Goal: Information Seeking & Learning: Understand process/instructions

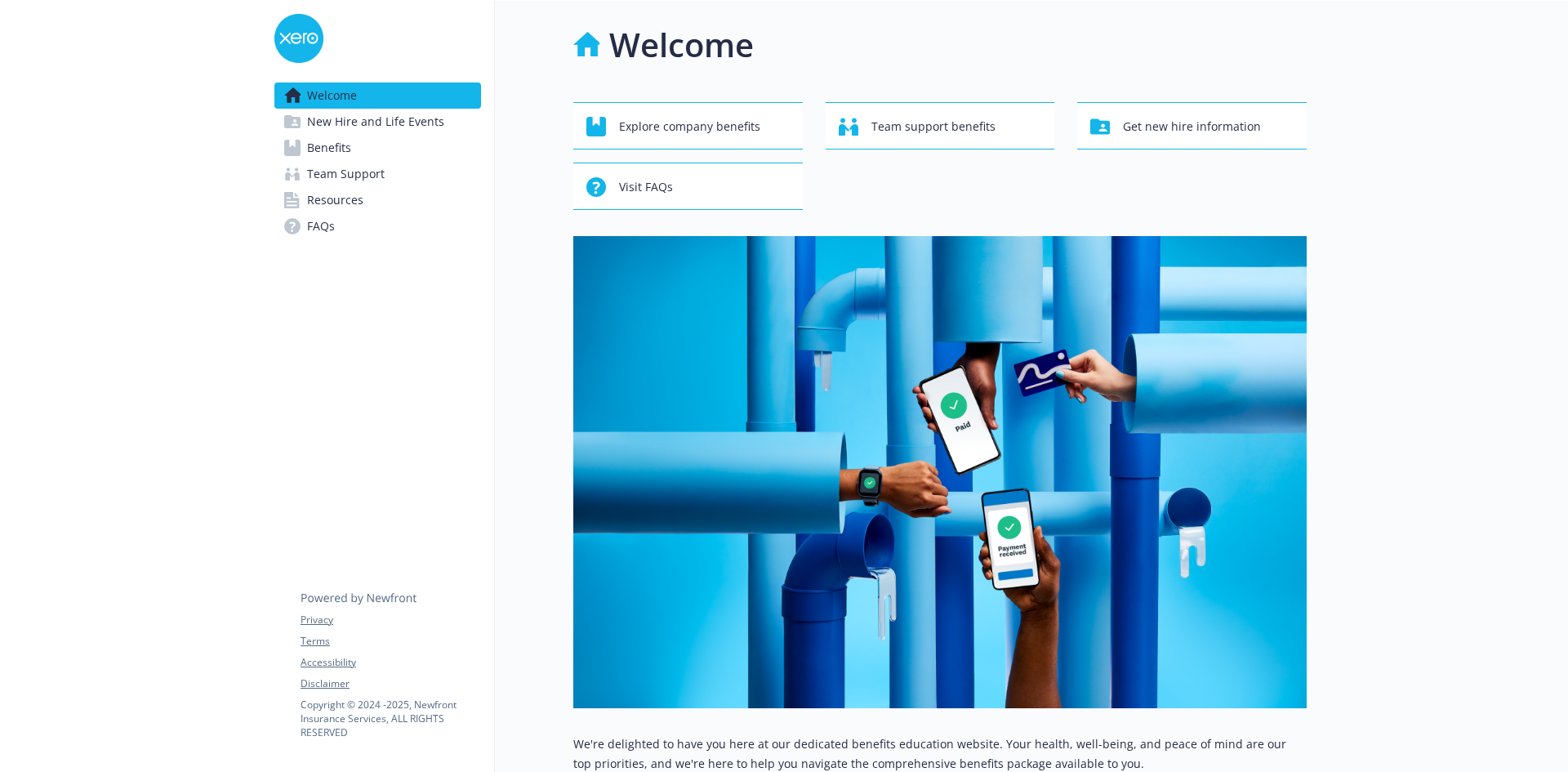
click at [368, 130] on span "New Hire and Life Events" at bounding box center [376, 121] width 138 height 26
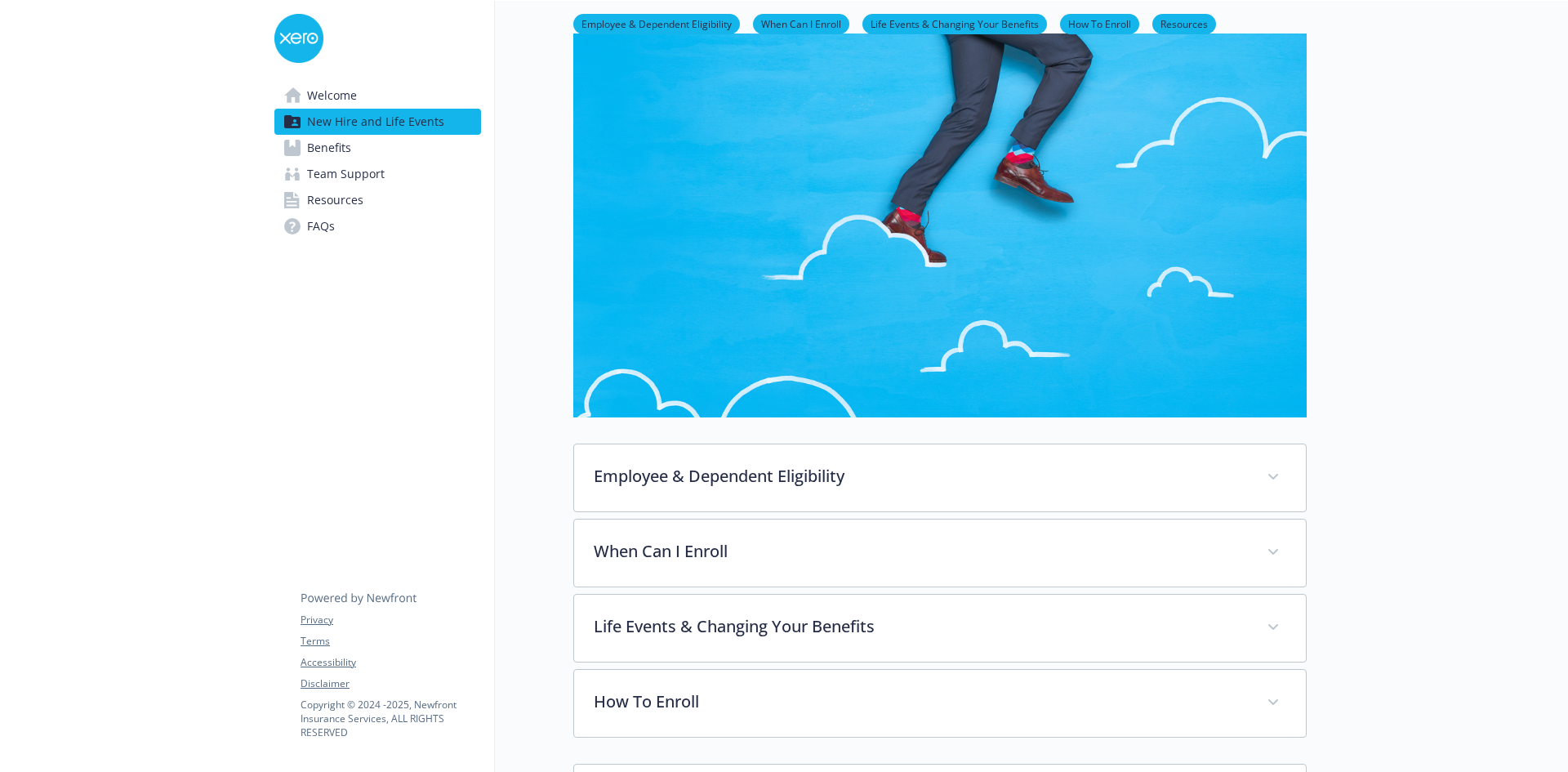
scroll to position [164, 0]
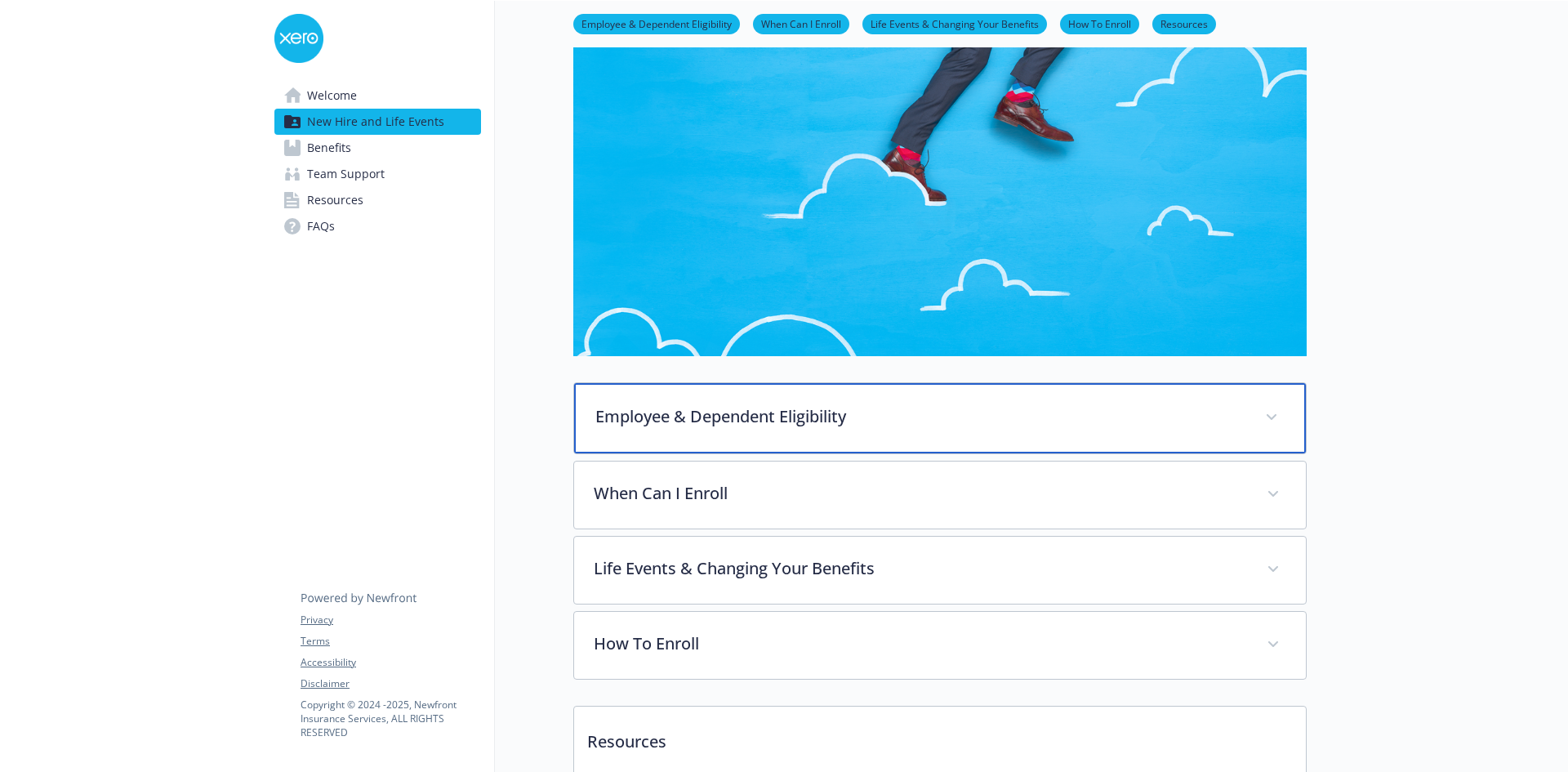
click at [1275, 417] on icon at bounding box center [1272, 417] width 10 height 7
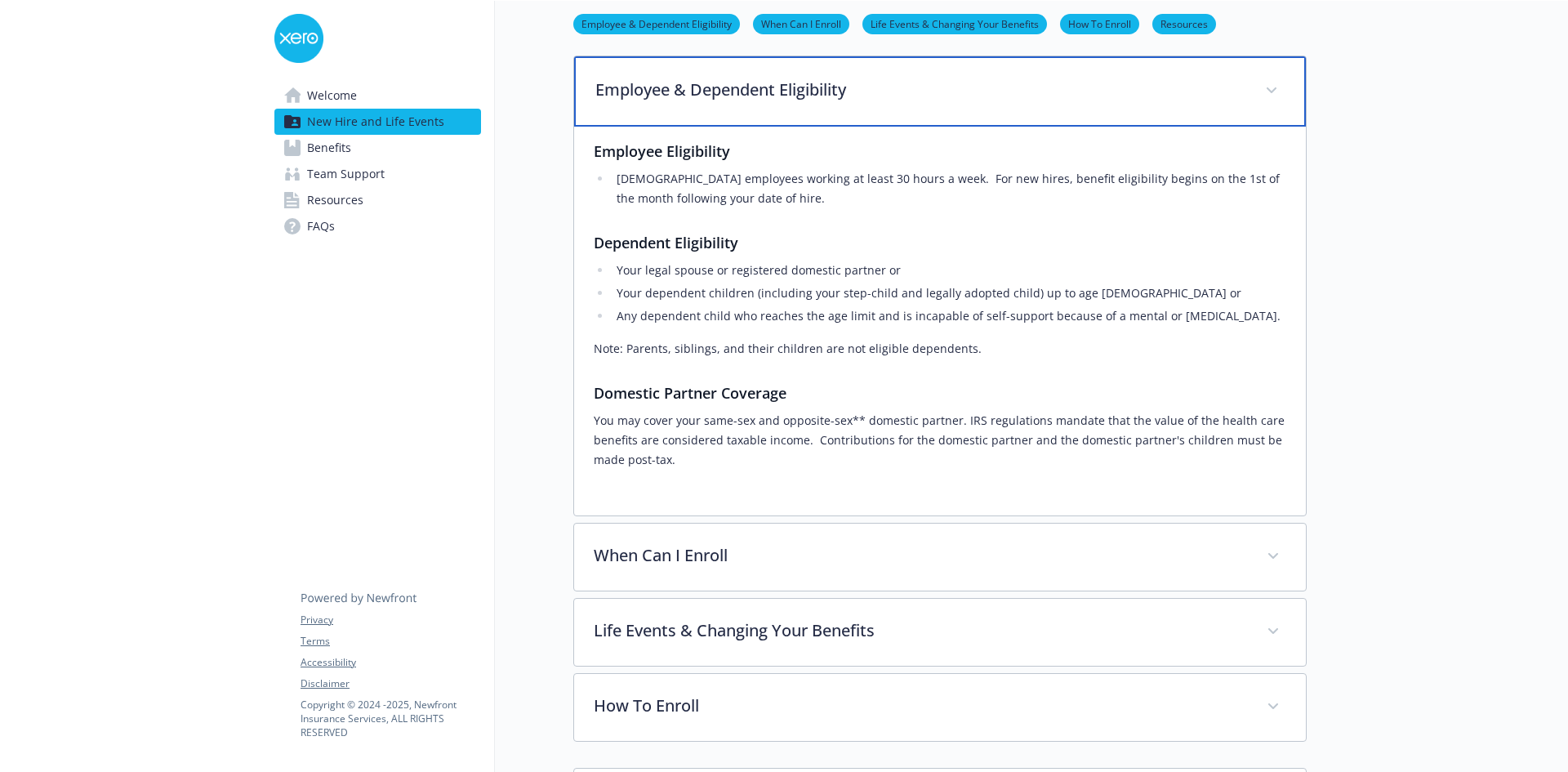
scroll to position [571, 0]
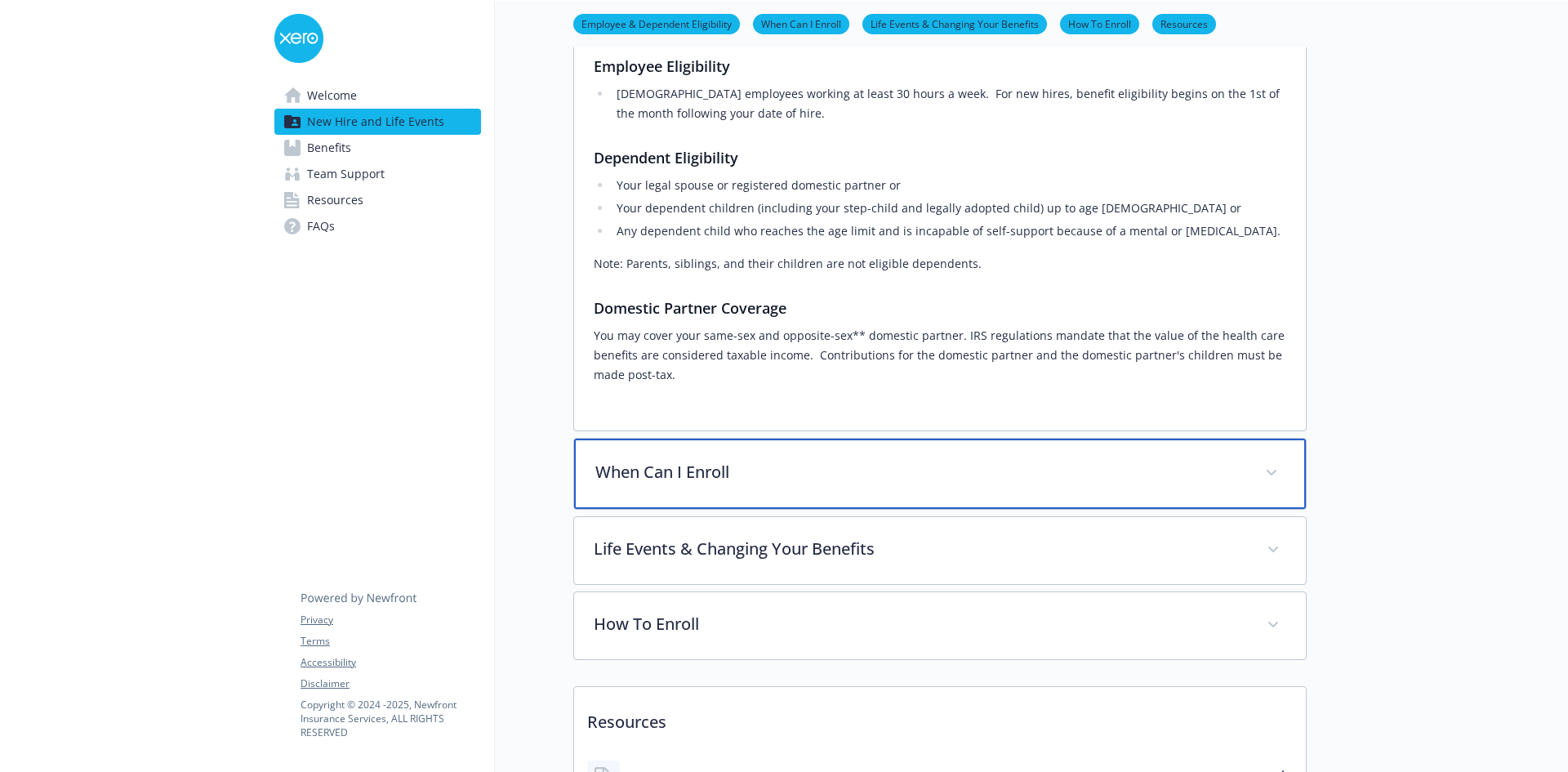
click at [1266, 475] on span at bounding box center [1272, 473] width 26 height 26
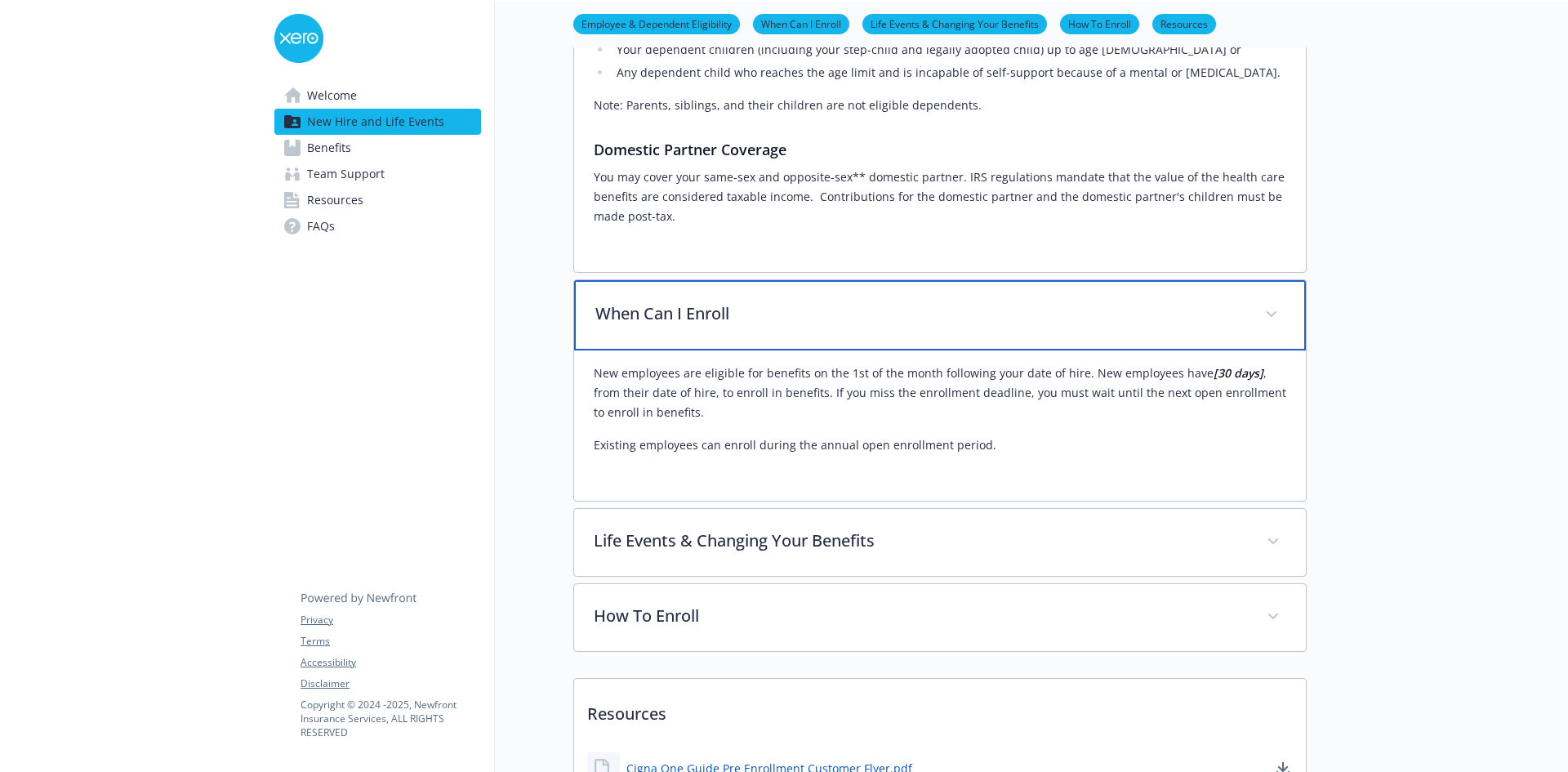
scroll to position [735, 0]
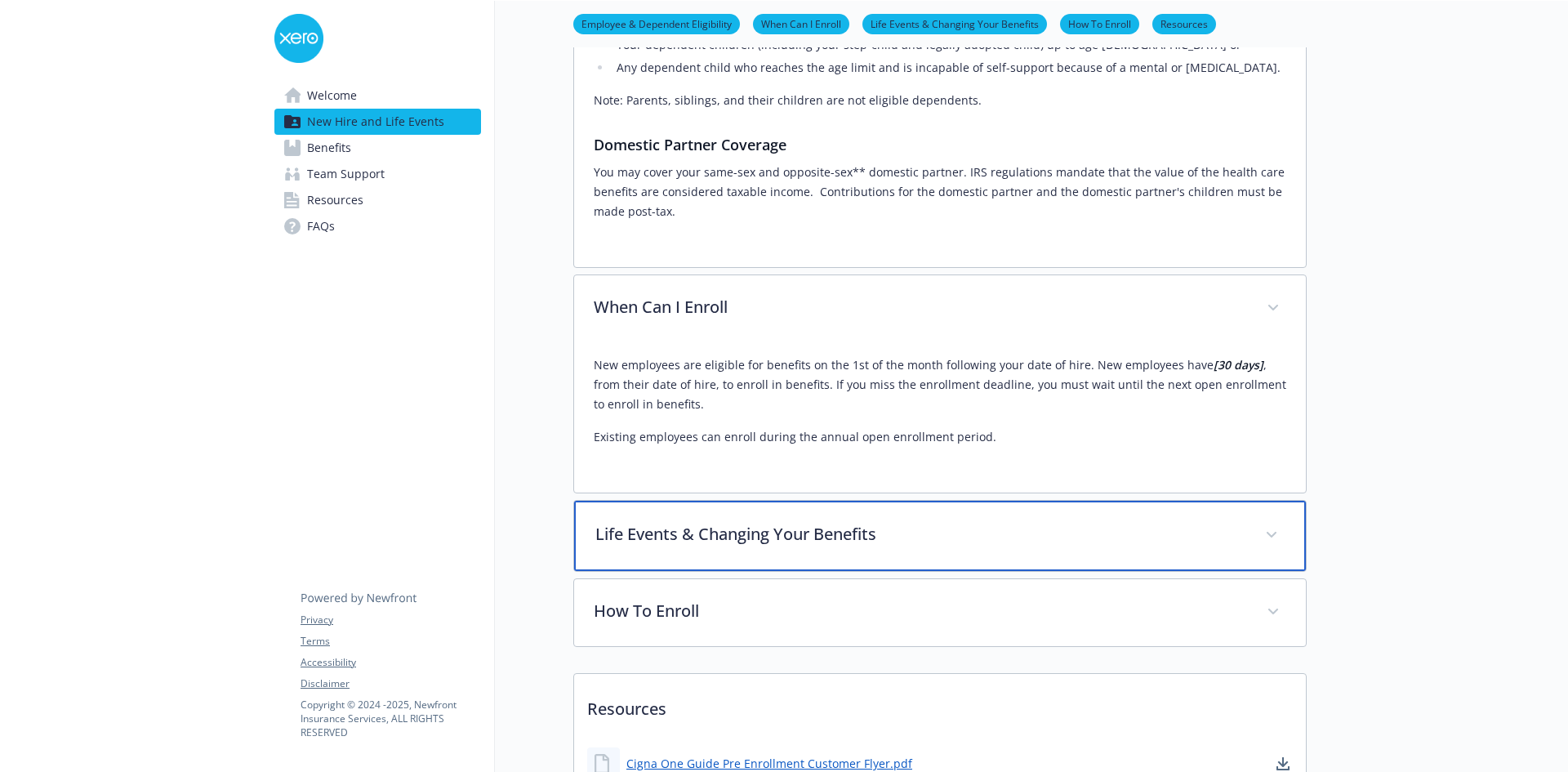
click at [1272, 534] on icon at bounding box center [1272, 535] width 10 height 7
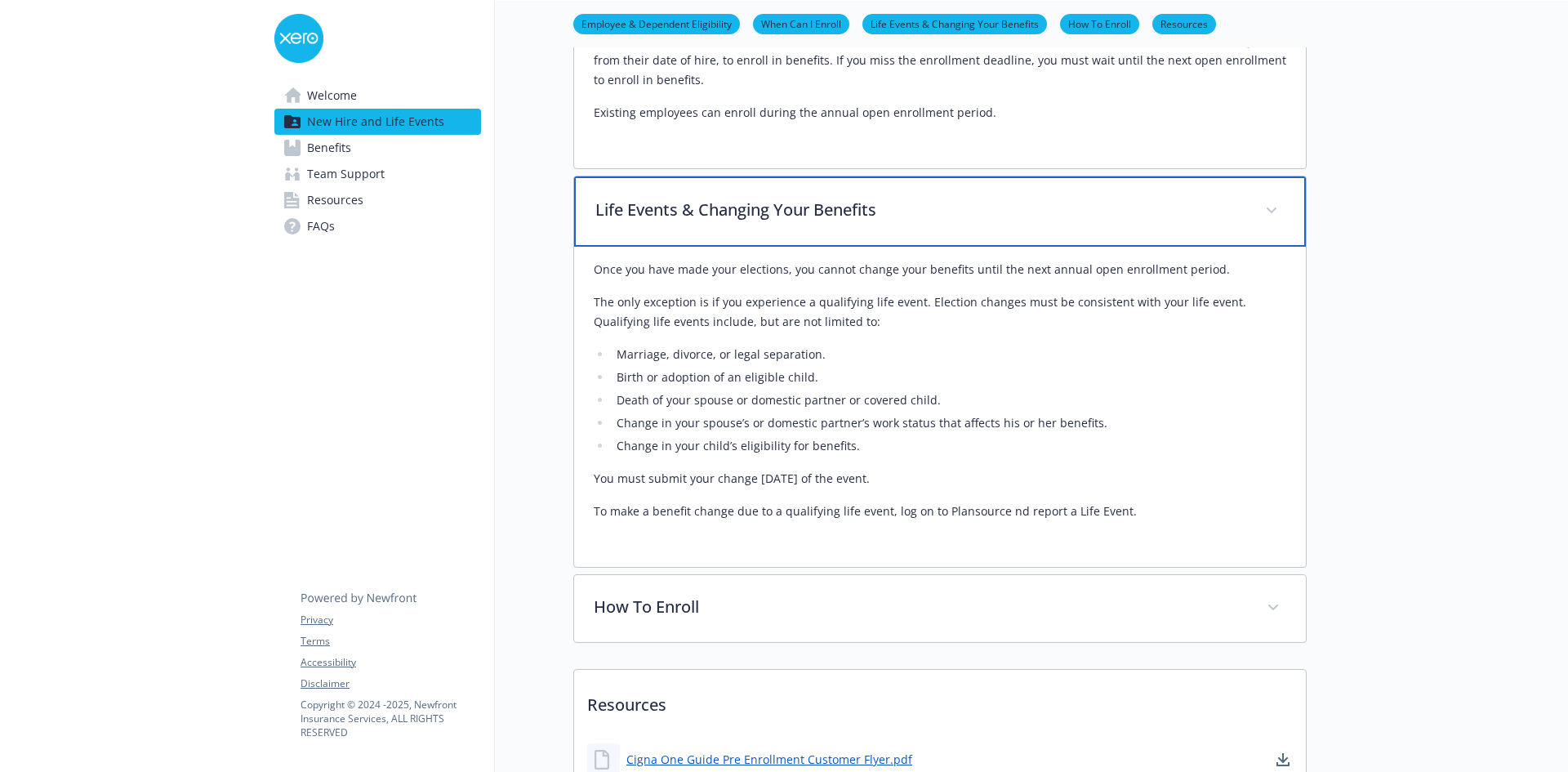
scroll to position [1144, 0]
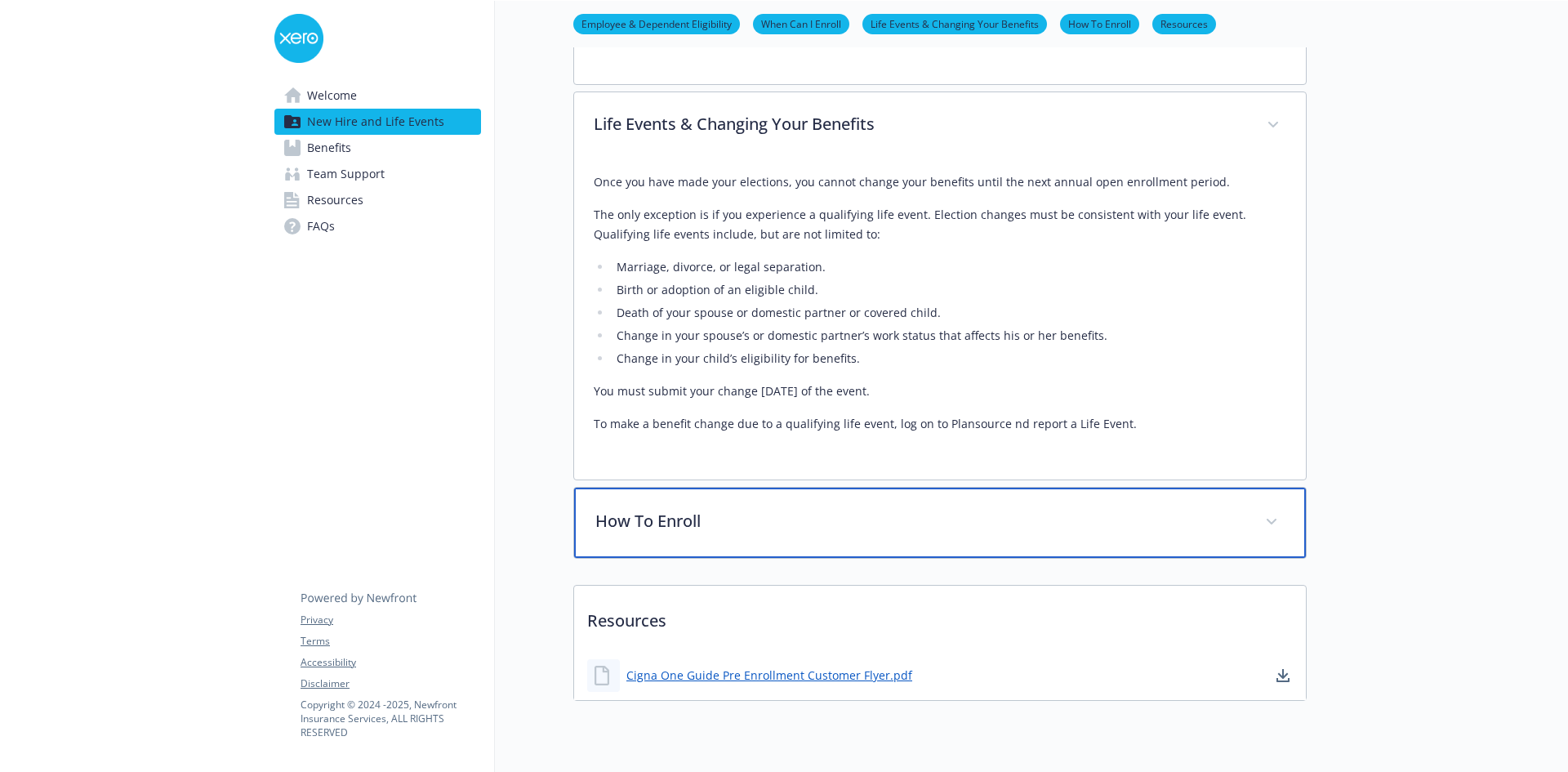
click at [1289, 528] on div "How To Enroll" at bounding box center [940, 523] width 732 height 71
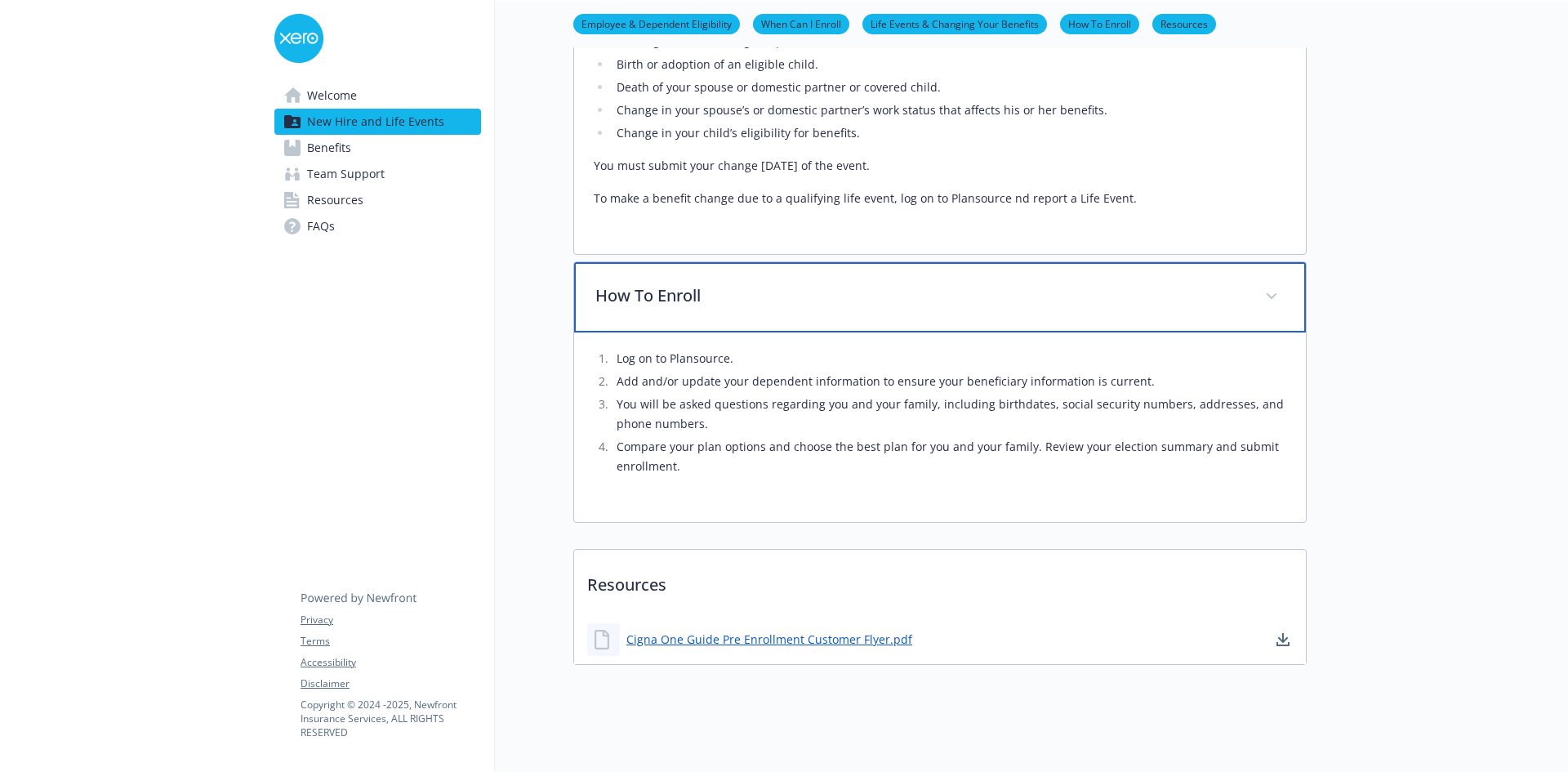
scroll to position [1389, 0]
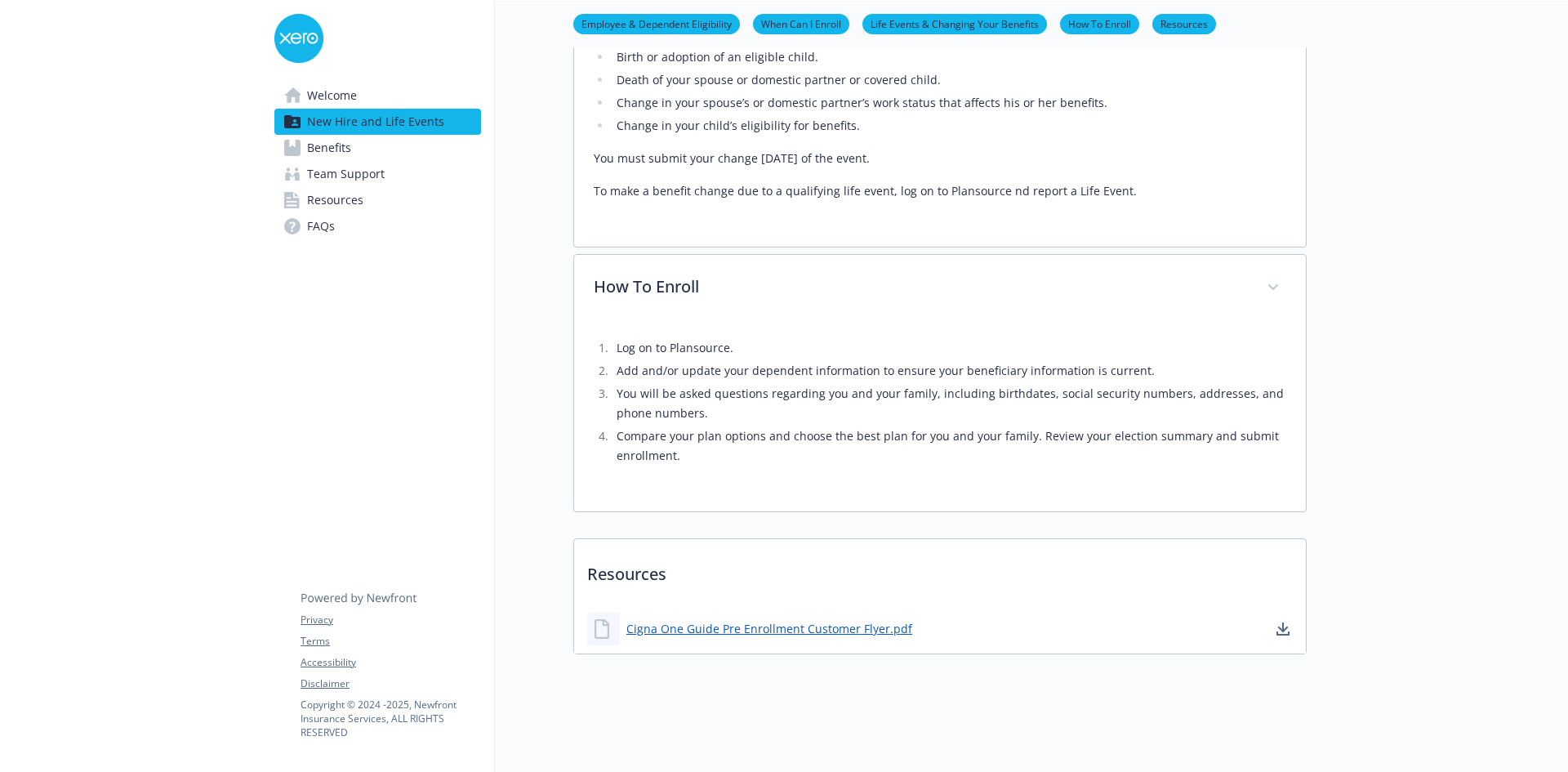
click at [342, 102] on span "Welcome" at bounding box center [331, 95] width 49 height 26
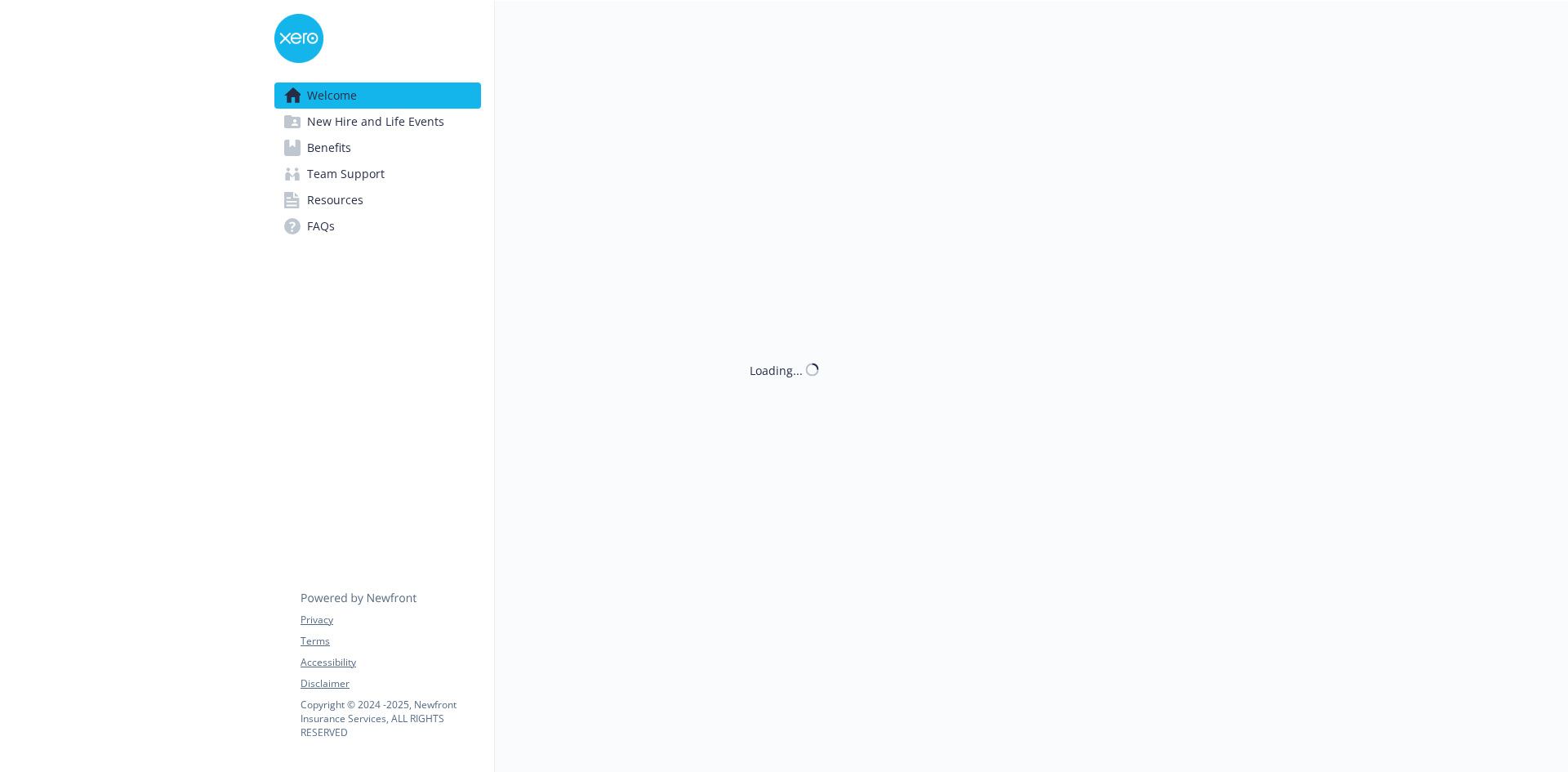
scroll to position [441, 0]
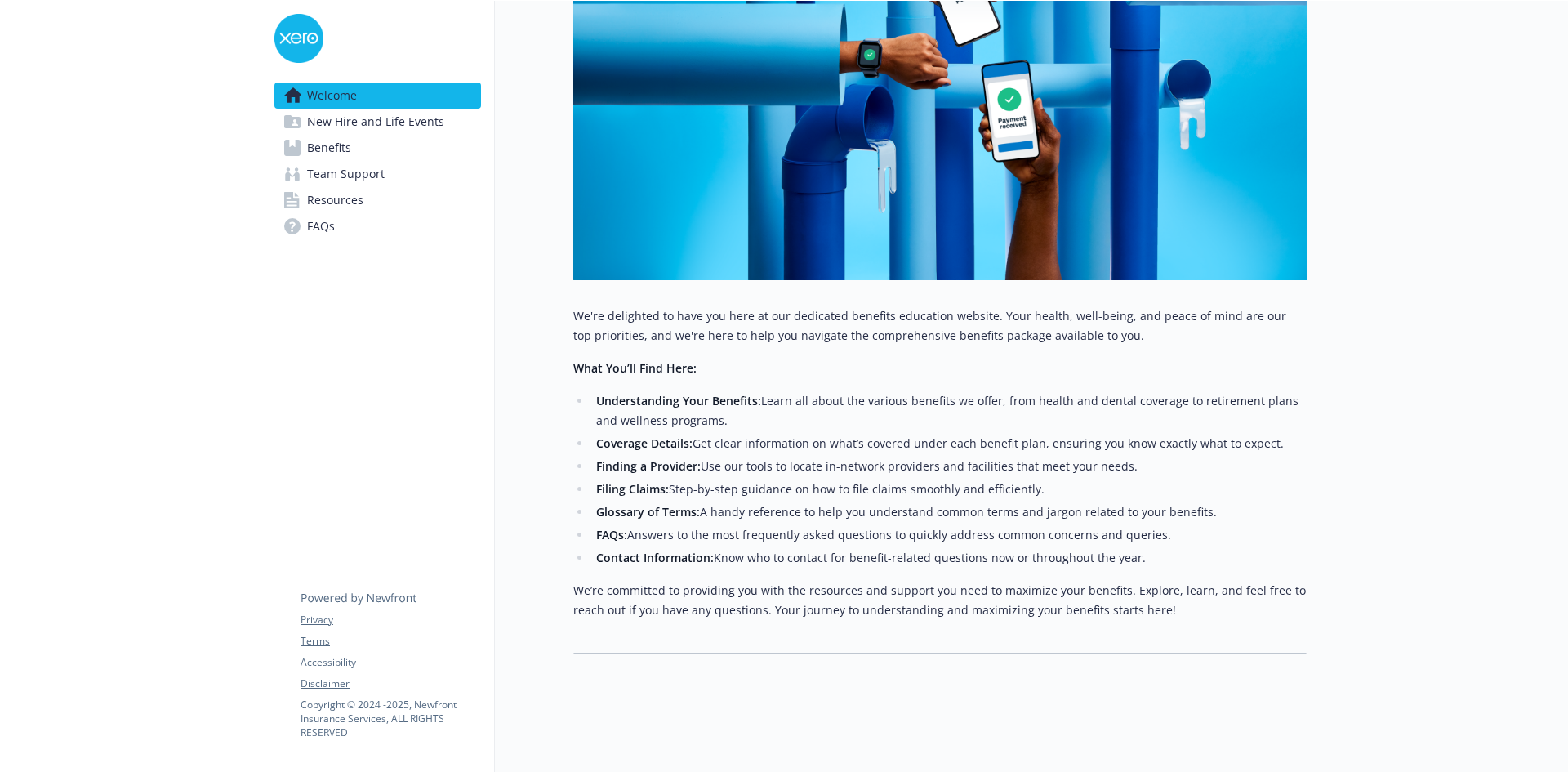
click at [356, 118] on span "New Hire and Life Events" at bounding box center [376, 121] width 138 height 26
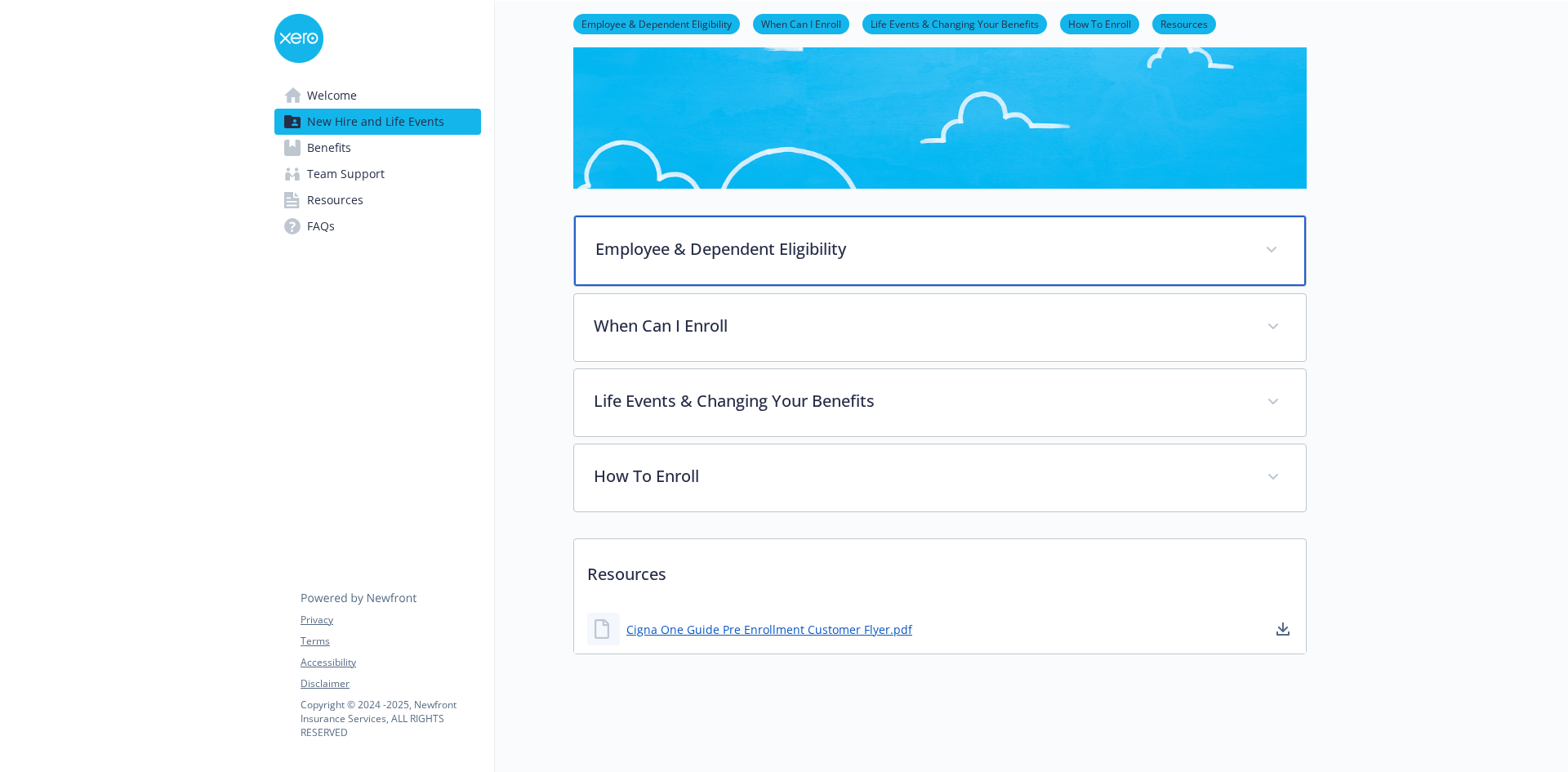
scroll to position [343, 0]
click at [1268, 243] on span at bounding box center [1272, 250] width 26 height 26
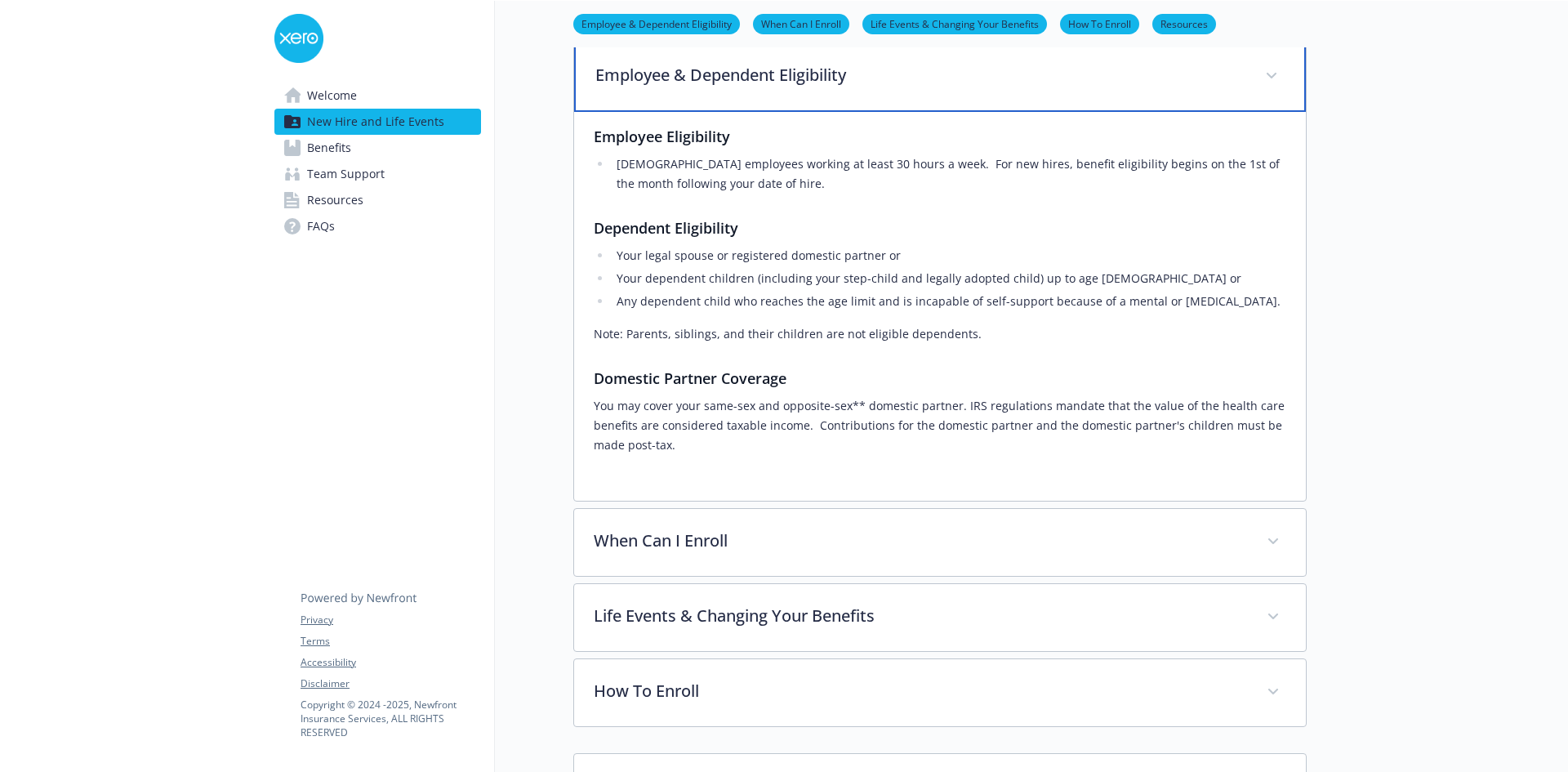
scroll to position [507, 0]
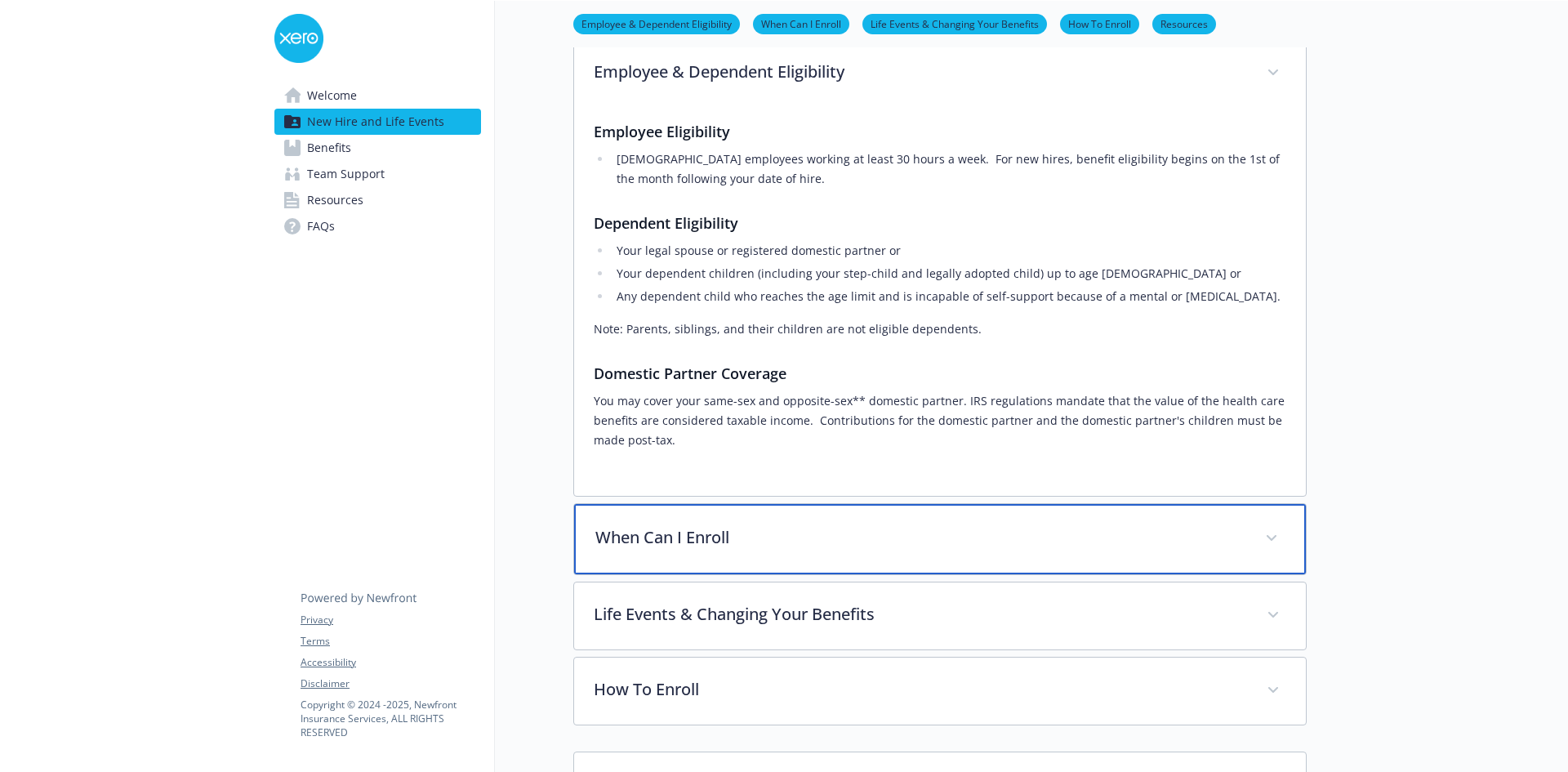
click at [1272, 540] on icon at bounding box center [1272, 538] width 10 height 6
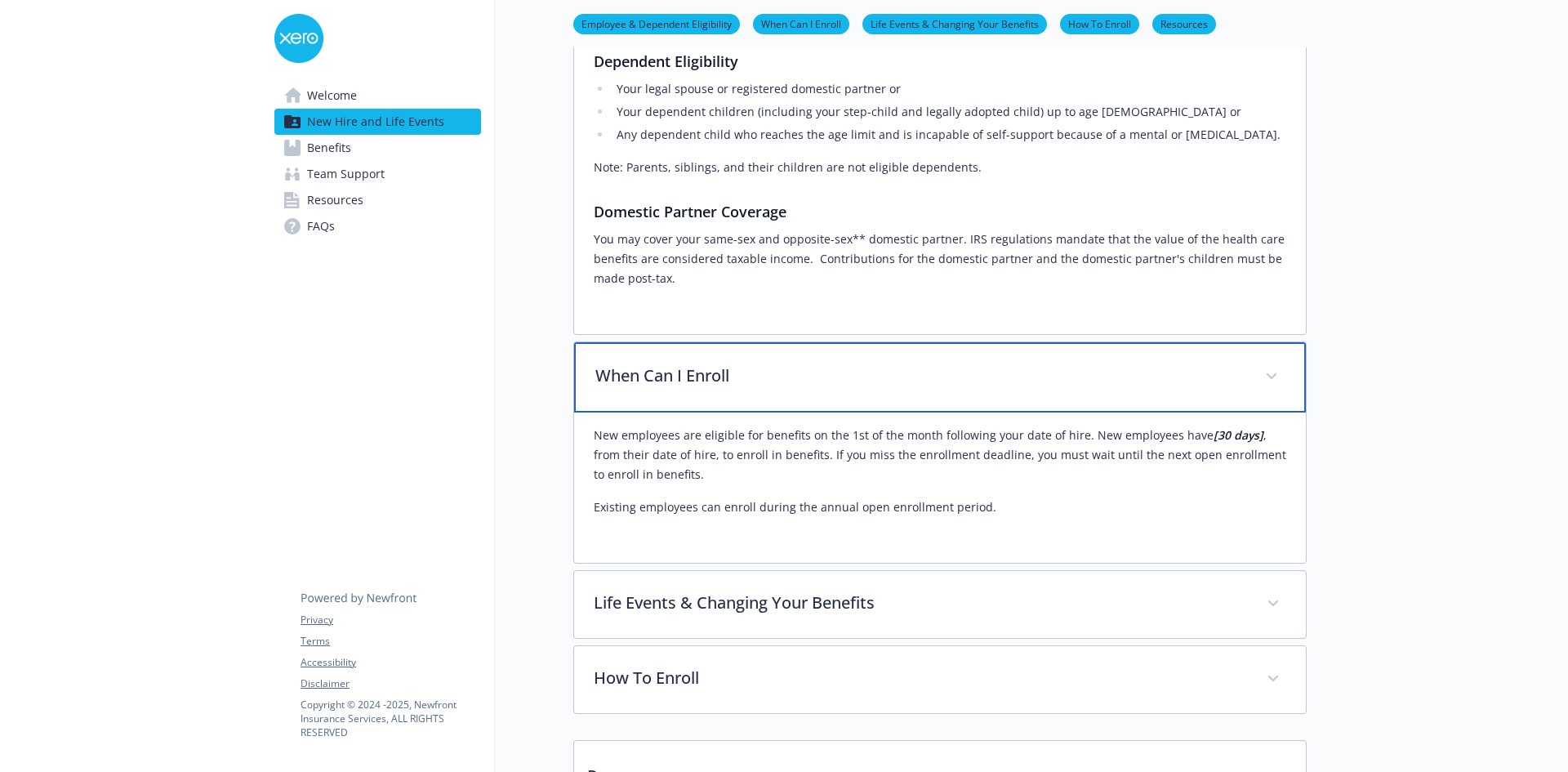
scroll to position [670, 0]
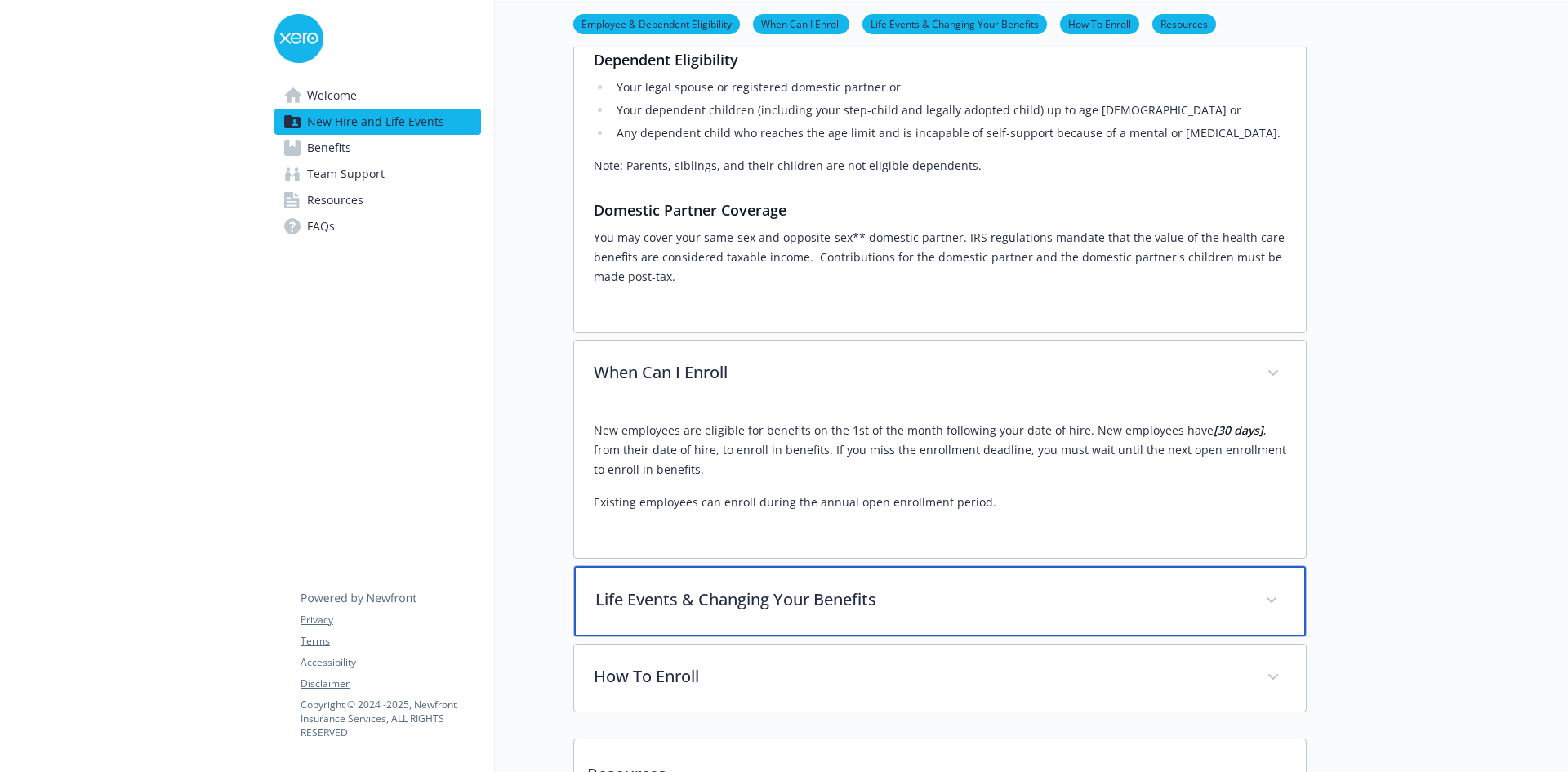
click at [1264, 622] on div "Life Events & Changing Your Benefits" at bounding box center [940, 602] width 732 height 71
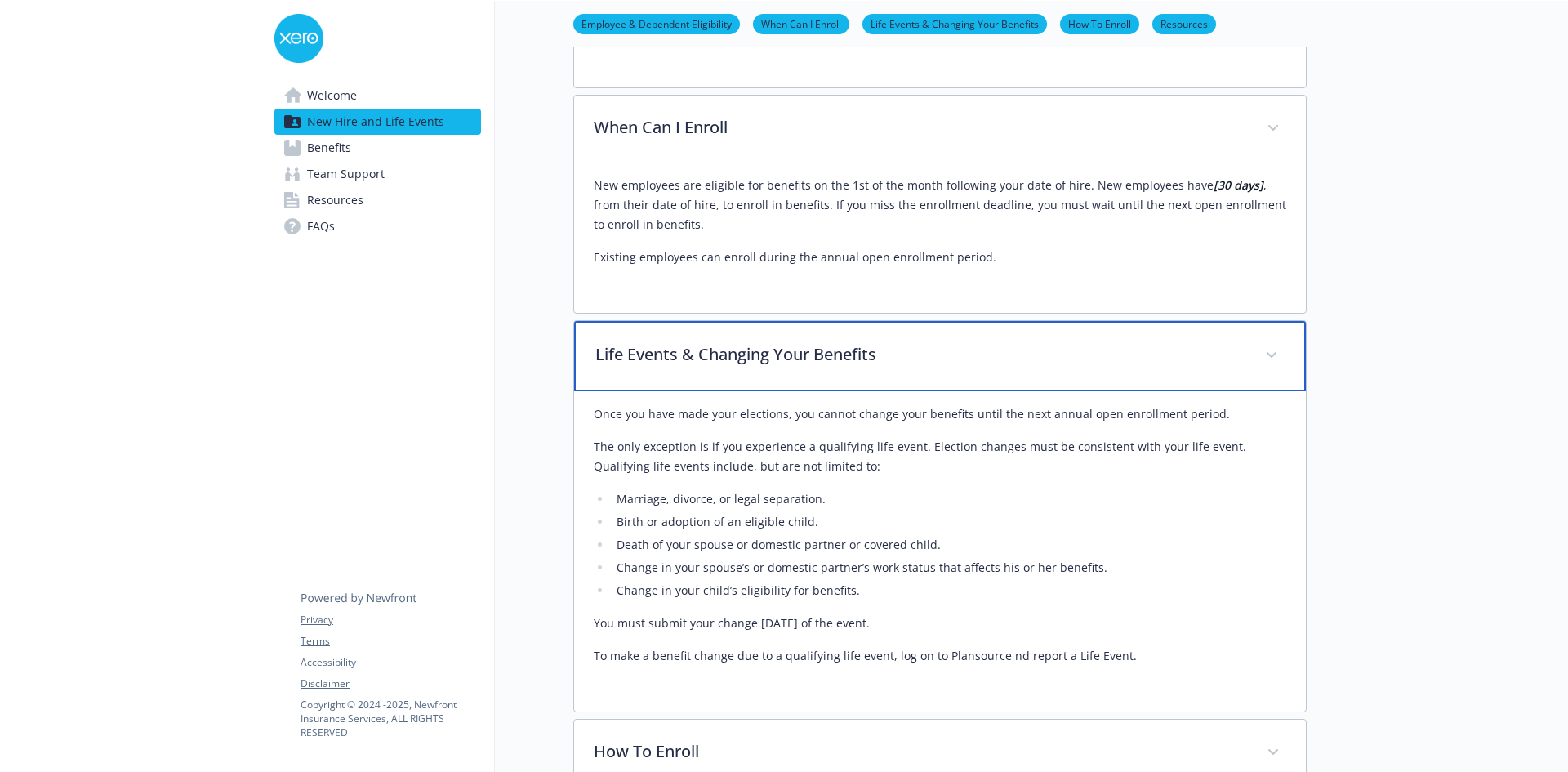
scroll to position [997, 0]
